Goal: Information Seeking & Learning: Learn about a topic

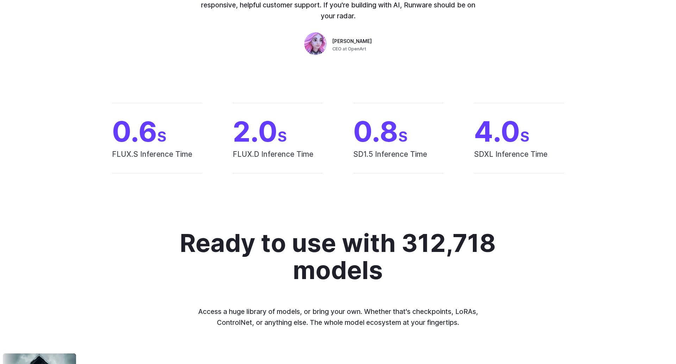
scroll to position [375, 0]
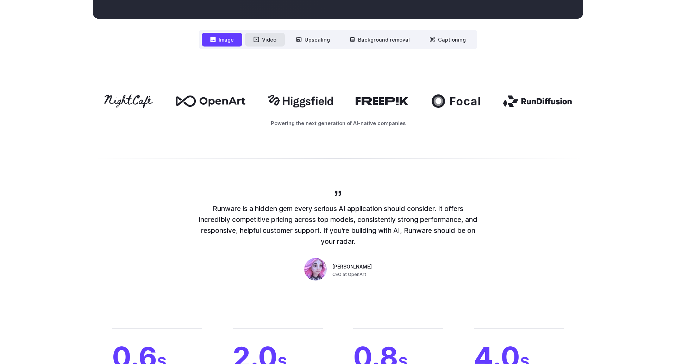
click at [265, 44] on button "Video" at bounding box center [265, 40] width 40 height 14
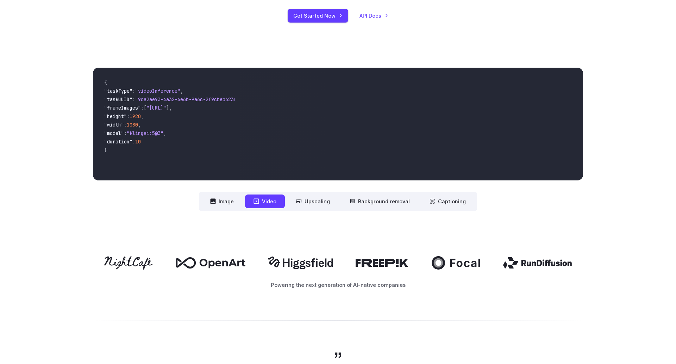
scroll to position [0, 0]
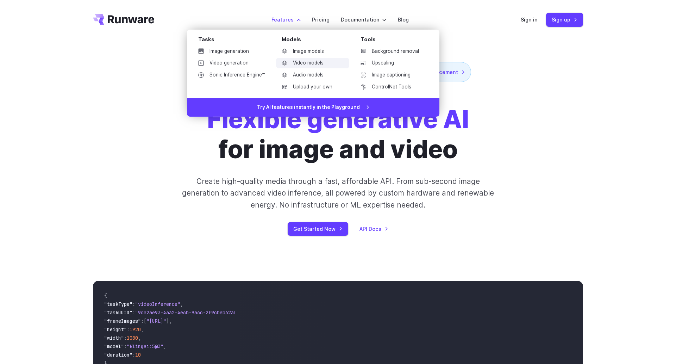
click at [308, 63] on link "Video models" at bounding box center [312, 63] width 73 height 11
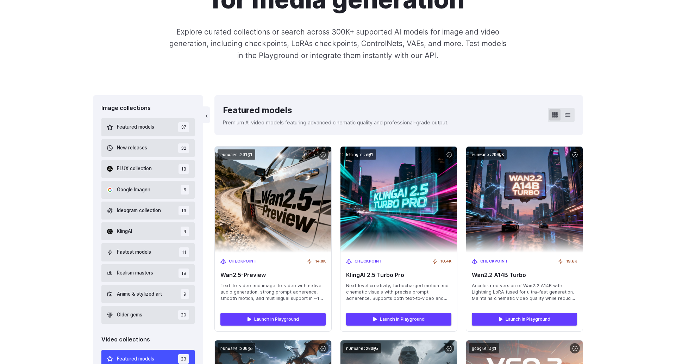
scroll to position [98, 0]
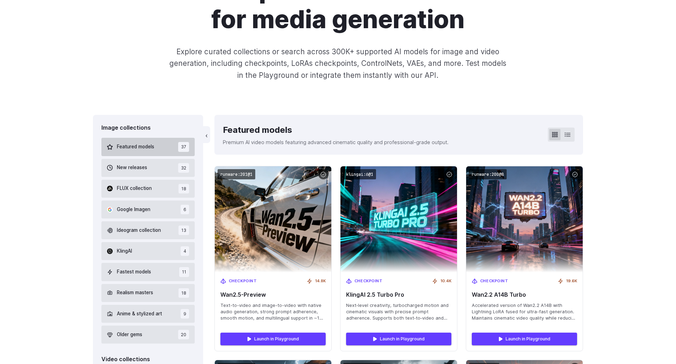
click at [132, 145] on span "Featured models" at bounding box center [135, 147] width 37 height 8
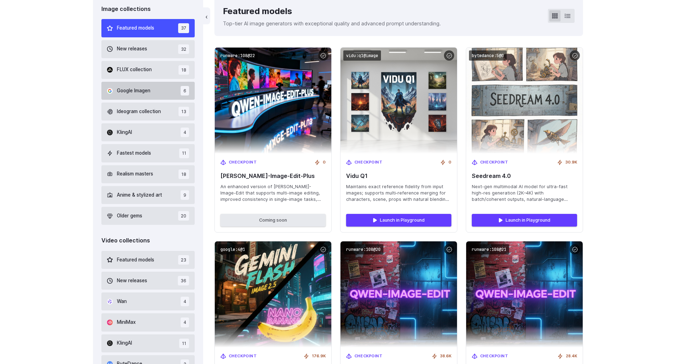
scroll to position [222, 0]
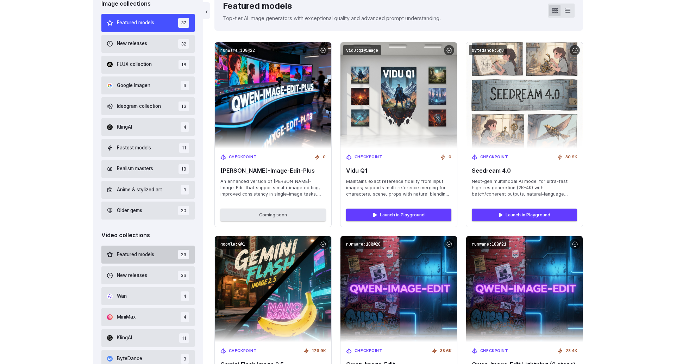
click at [144, 260] on button "Featured models 23" at bounding box center [147, 255] width 93 height 18
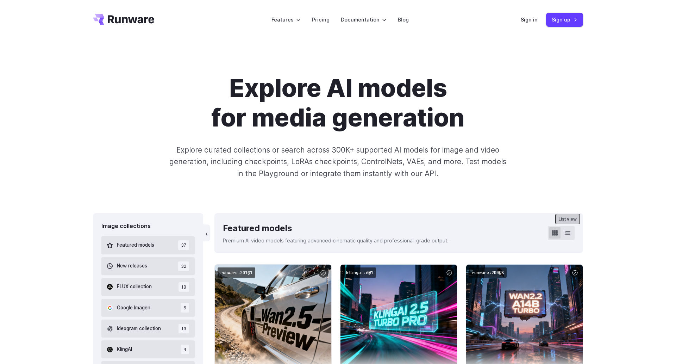
click at [568, 234] on icon at bounding box center [568, 233] width 6 height 6
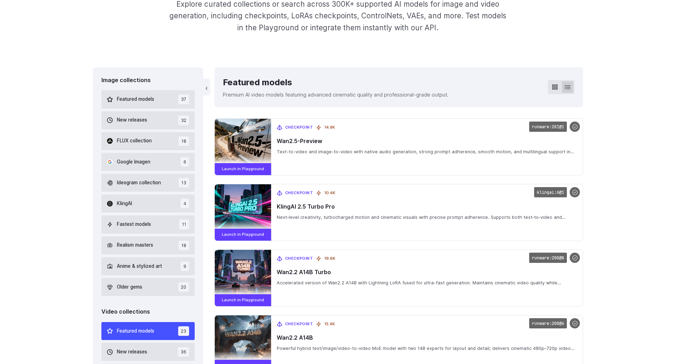
scroll to position [147, 0]
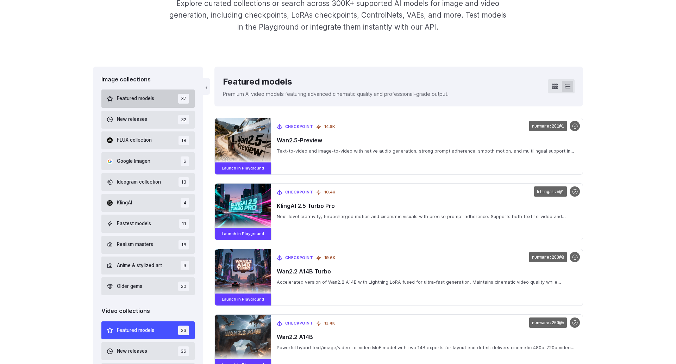
click at [134, 102] on span "Featured models" at bounding box center [135, 99] width 37 height 8
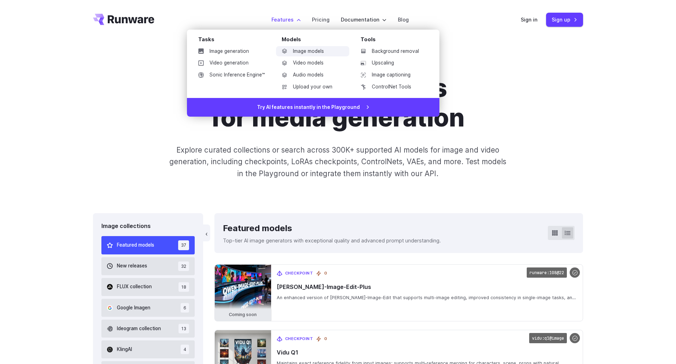
click at [308, 51] on link "Image models" at bounding box center [312, 51] width 73 height 11
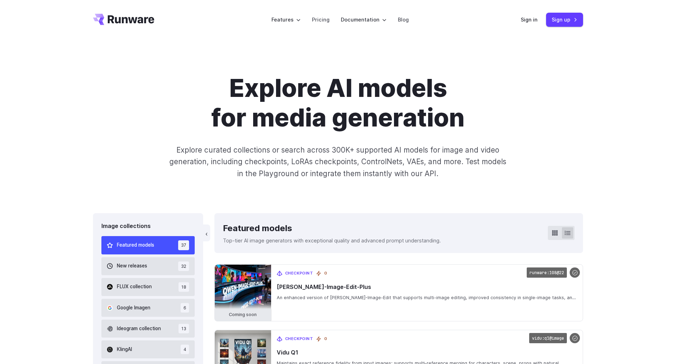
click at [334, 199] on div "Explore AI models for media generation Explore curated collections or search ac…" at bounding box center [338, 126] width 676 height 174
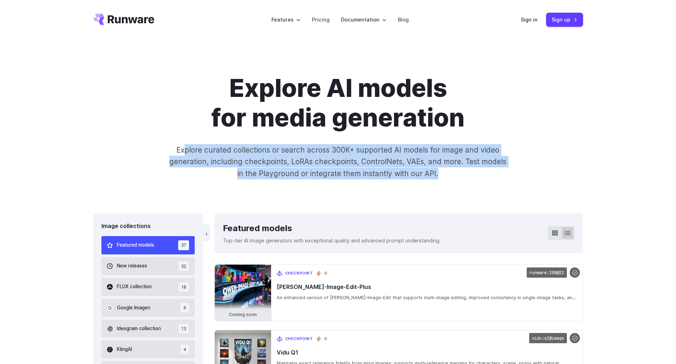
drag, startPoint x: 185, startPoint y: 147, endPoint x: 450, endPoint y: 181, distance: 266.4
click at [450, 181] on div "Explore AI models for media generation Explore curated collections or search ac…" at bounding box center [338, 126] width 676 height 174
click at [405, 176] on p "Explore curated collections or search across 300K+ supported AI models for imag…" at bounding box center [338, 161] width 343 height 35
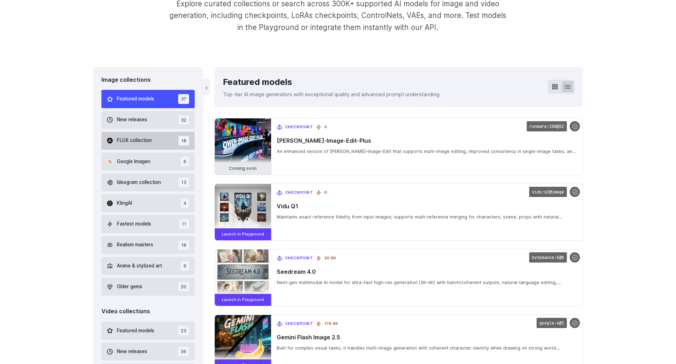
scroll to position [152, 0]
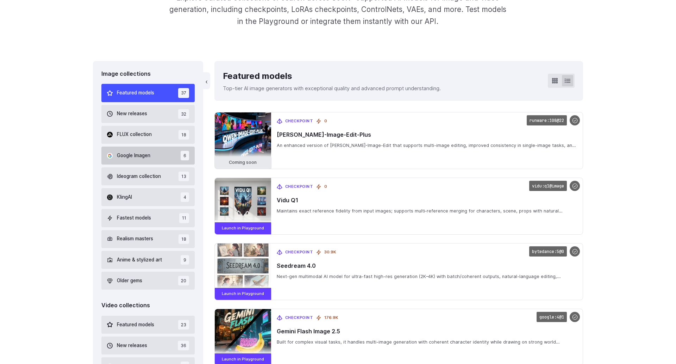
click at [147, 154] on span "Google Imagen" at bounding box center [133, 156] width 33 height 8
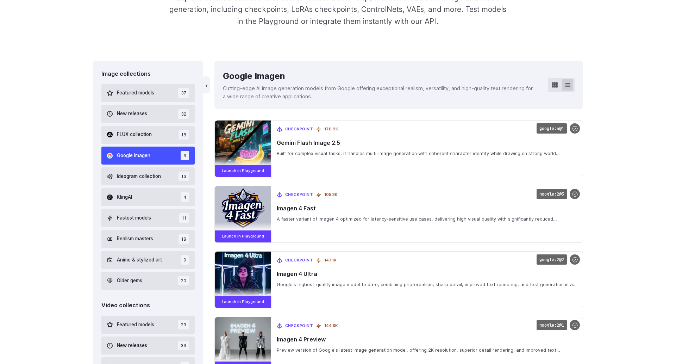
scroll to position [168, 0]
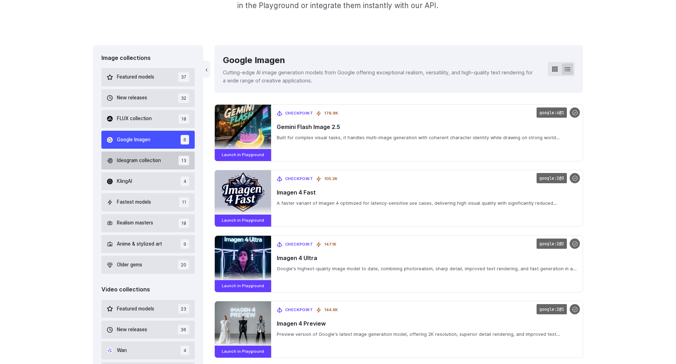
click at [151, 155] on button "Ideogram collection 13" at bounding box center [147, 161] width 93 height 18
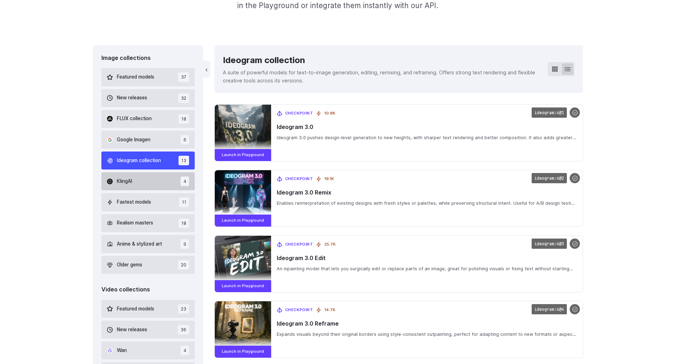
click at [144, 173] on button "KlingAI 4" at bounding box center [147, 181] width 93 height 18
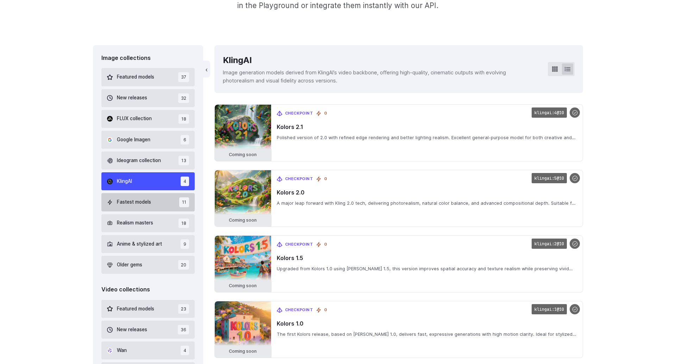
click at [139, 206] on button "Fastest models 11" at bounding box center [147, 202] width 93 height 18
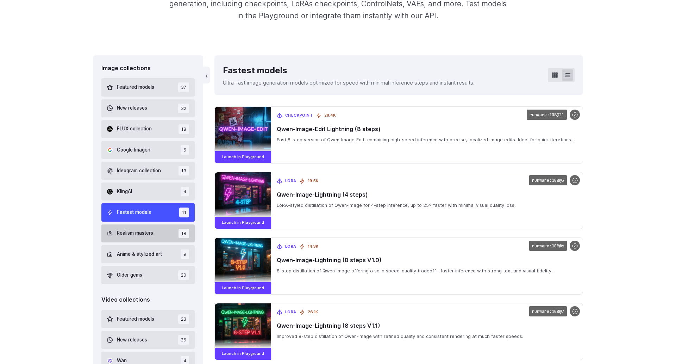
click at [133, 234] on span "Realism masters" at bounding box center [135, 233] width 36 height 8
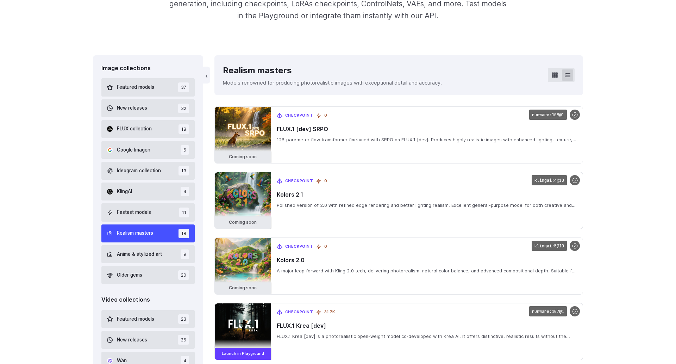
scroll to position [168, 0]
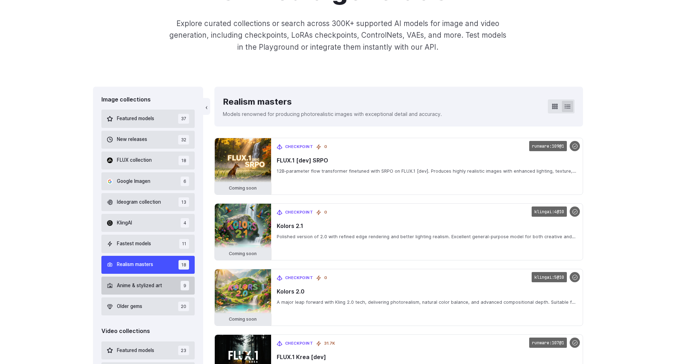
click at [157, 285] on span "Anime & stylized art" at bounding box center [139, 286] width 45 height 8
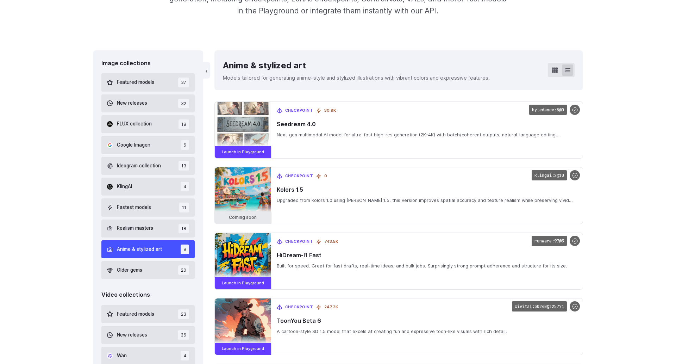
scroll to position [168, 0]
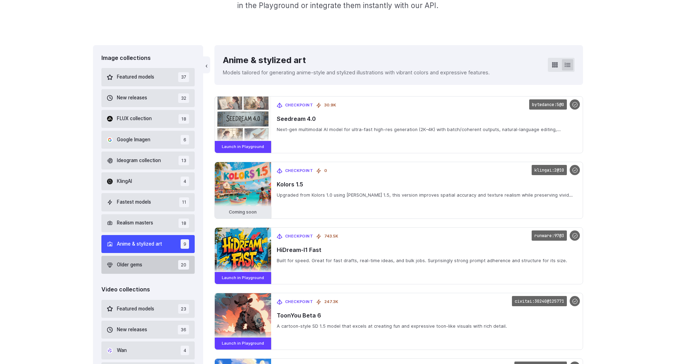
click at [153, 268] on button "Older gems 20" at bounding box center [147, 265] width 93 height 18
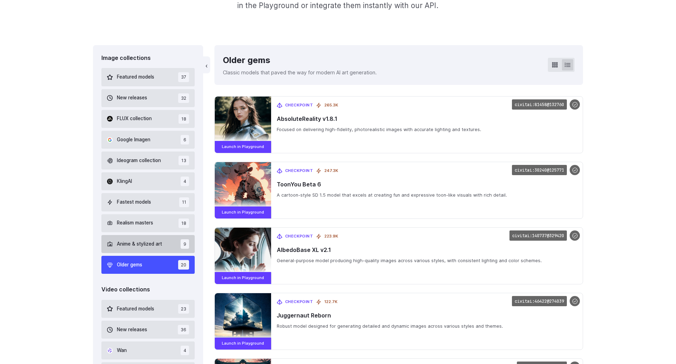
click at [154, 247] on span "Anime & stylized art" at bounding box center [139, 244] width 45 height 8
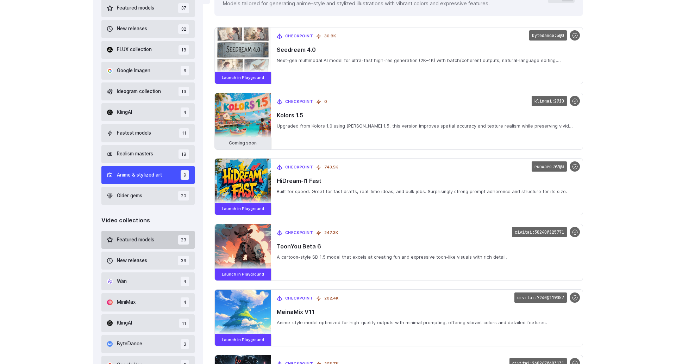
click at [151, 233] on button "Featured models 23" at bounding box center [147, 240] width 93 height 18
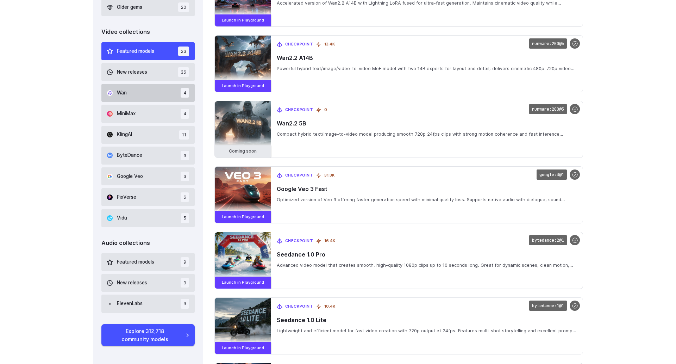
scroll to position [468, 0]
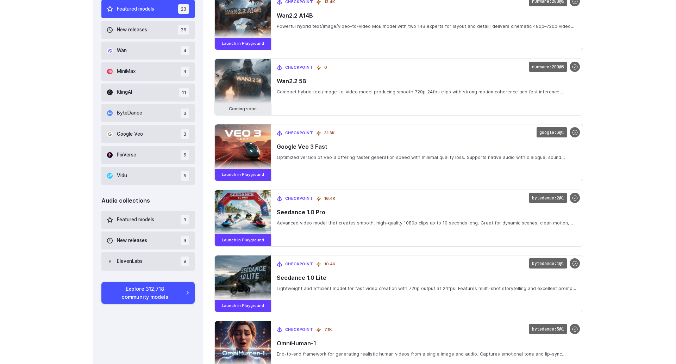
click at [129, 75] on span "MiniMax" at bounding box center [126, 72] width 19 height 8
